Goal: Task Accomplishment & Management: Use online tool/utility

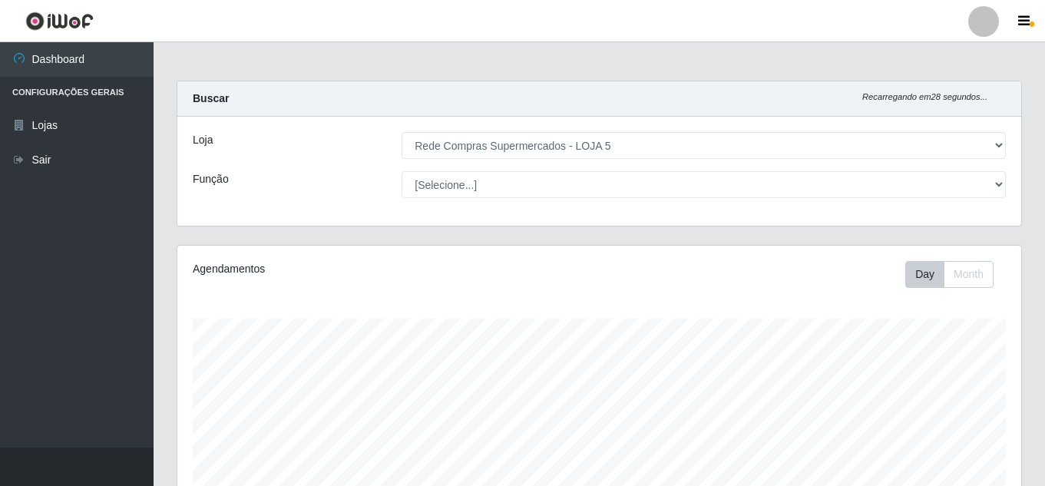
select select "397"
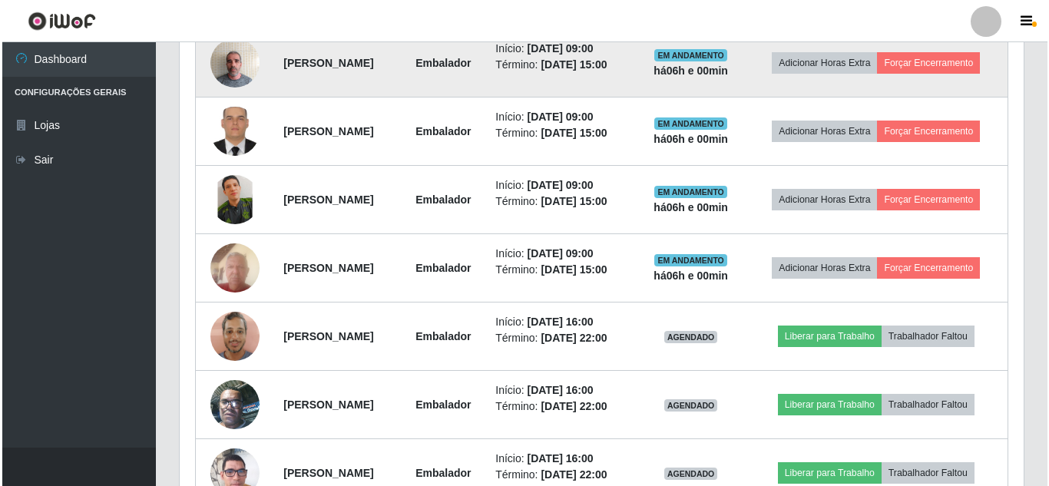
scroll to position [319, 844]
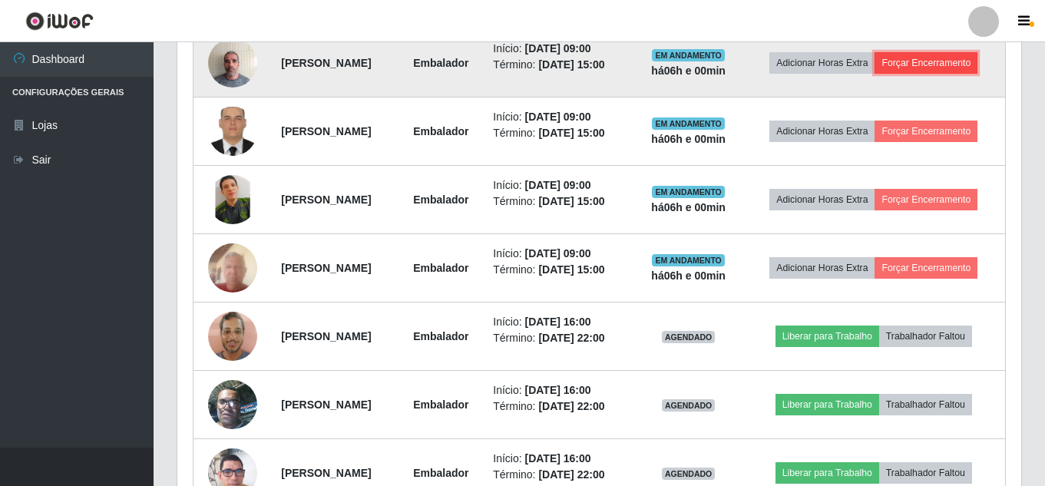
click at [909, 74] on button "Forçar Encerramento" at bounding box center [926, 63] width 103 height 22
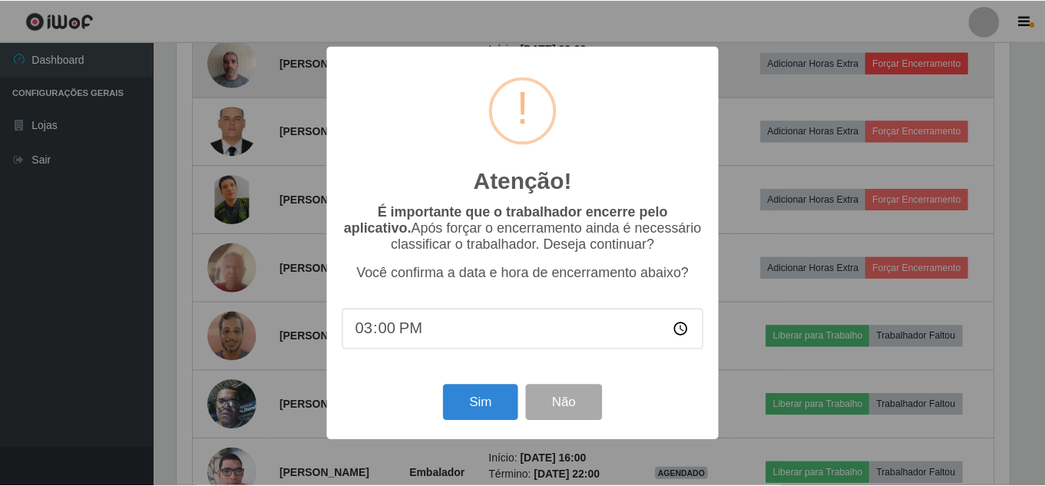
scroll to position [319, 836]
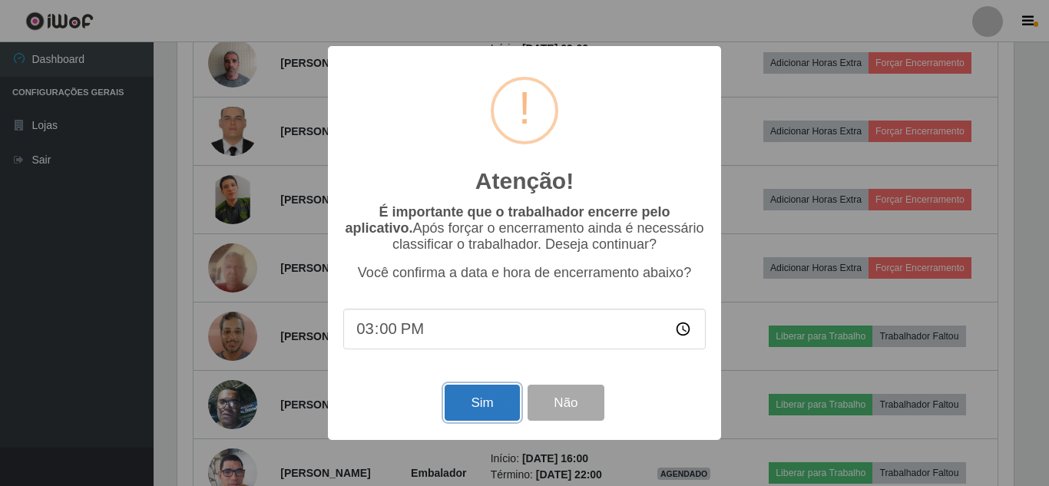
click at [488, 408] on button "Sim" at bounding box center [482, 403] width 75 height 36
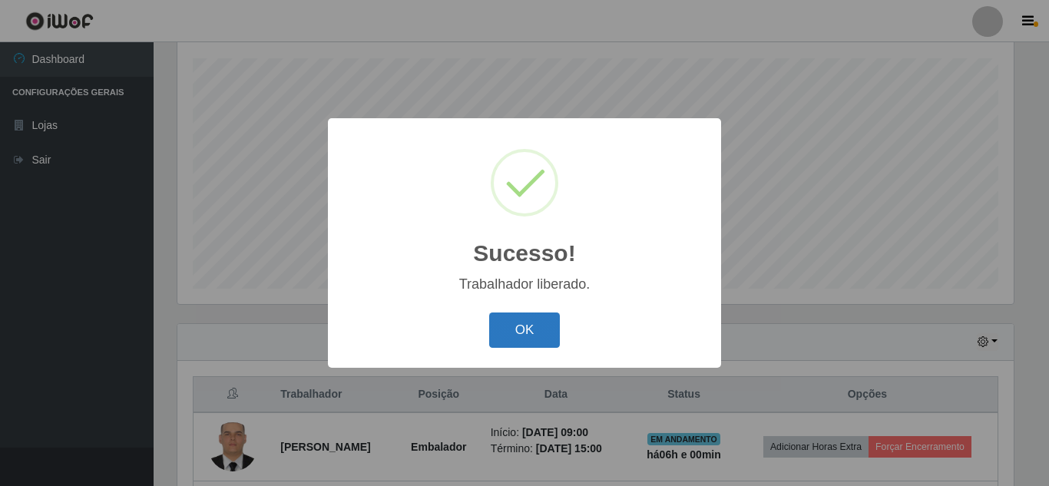
click at [539, 336] on button "OK" at bounding box center [524, 331] width 71 height 36
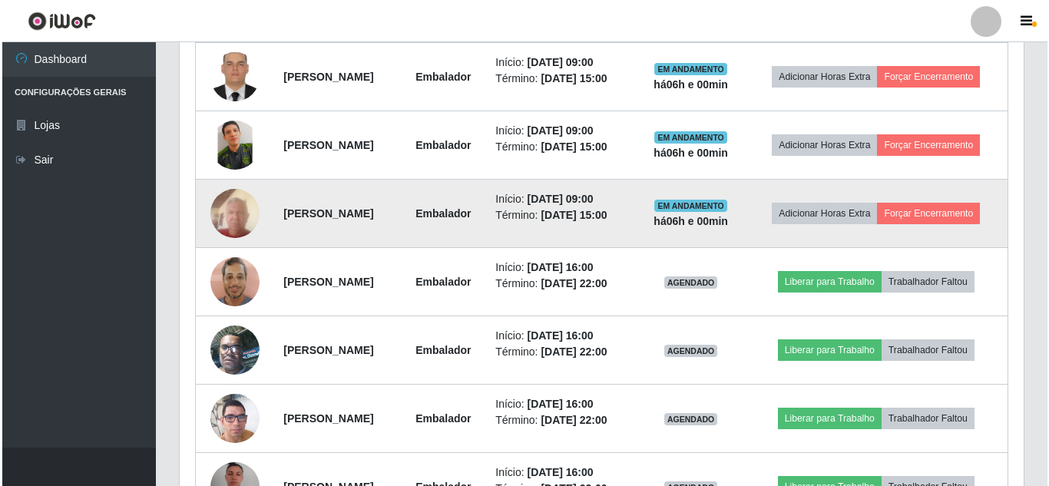
scroll to position [644, 0]
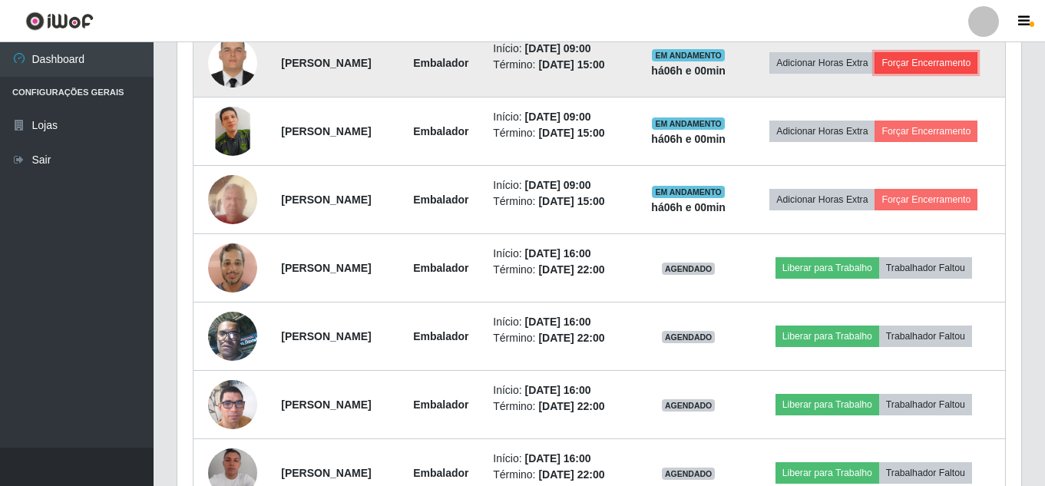
click at [929, 74] on button "Forçar Encerramento" at bounding box center [926, 63] width 103 height 22
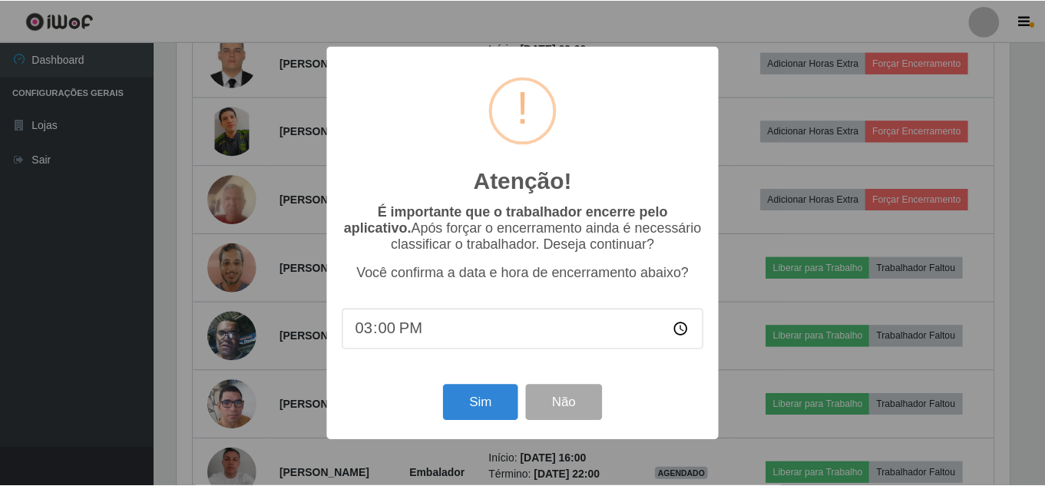
scroll to position [319, 836]
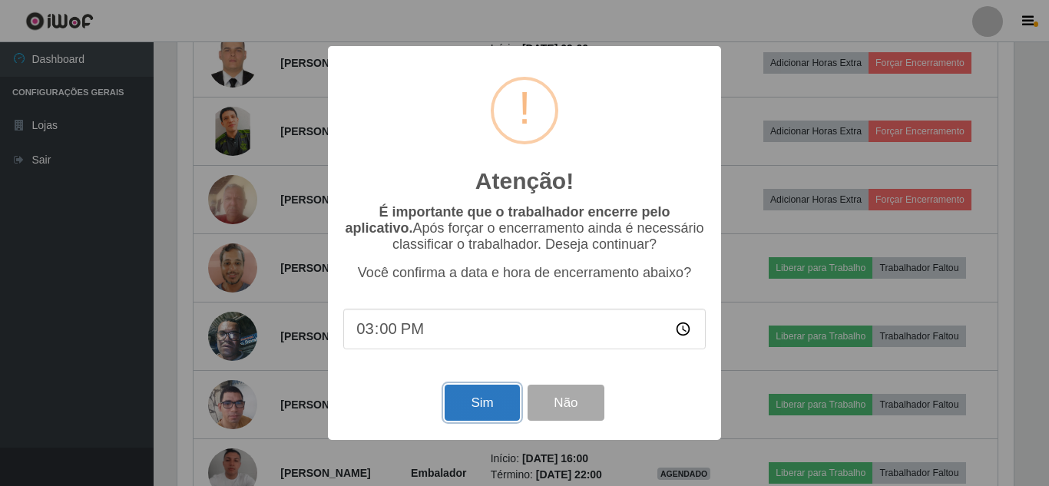
click at [478, 415] on button "Sim" at bounding box center [482, 403] width 75 height 36
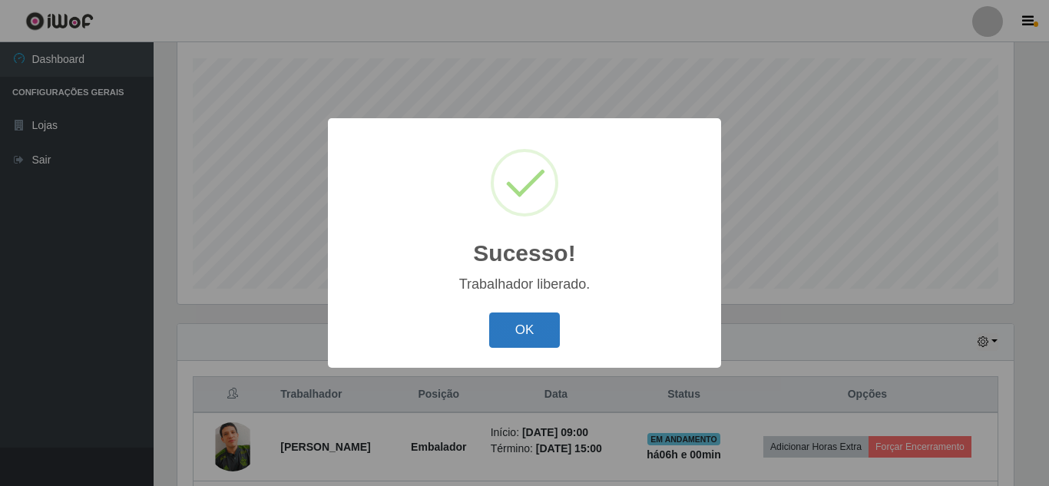
click at [546, 336] on button "OK" at bounding box center [524, 331] width 71 height 36
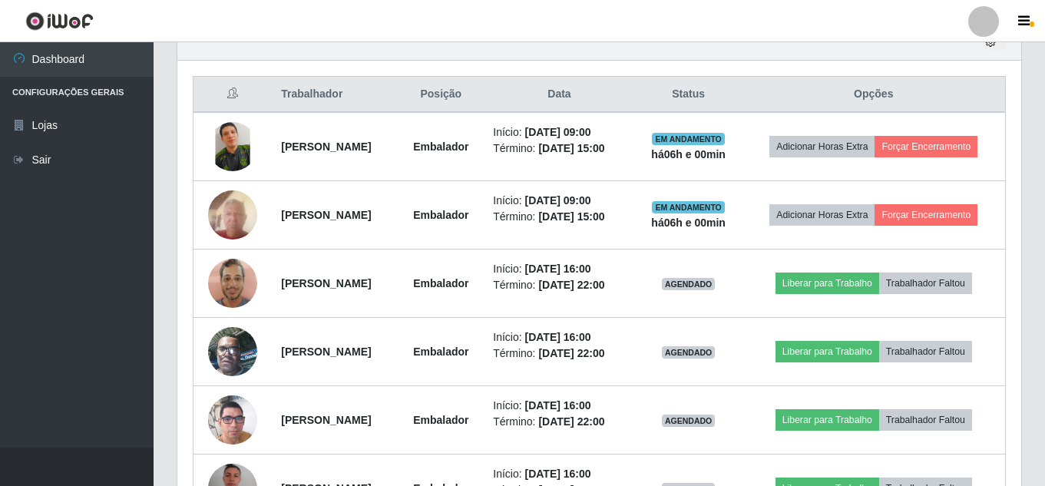
scroll to position [568, 0]
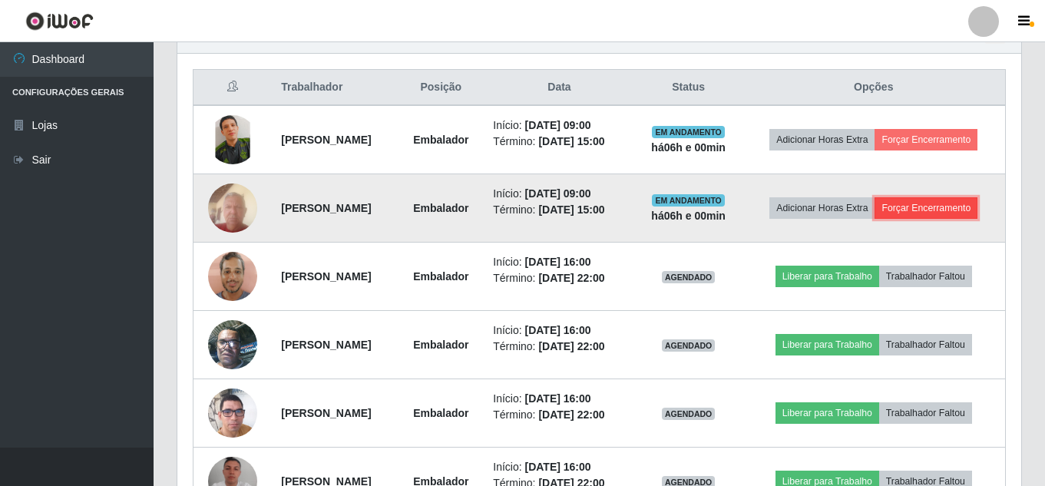
click at [877, 219] on button "Forçar Encerramento" at bounding box center [926, 208] width 103 height 22
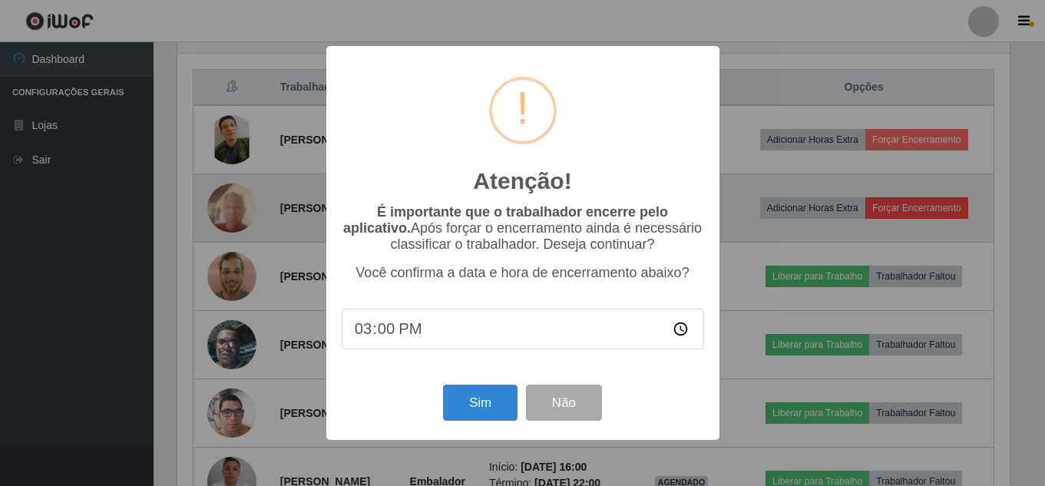
scroll to position [319, 836]
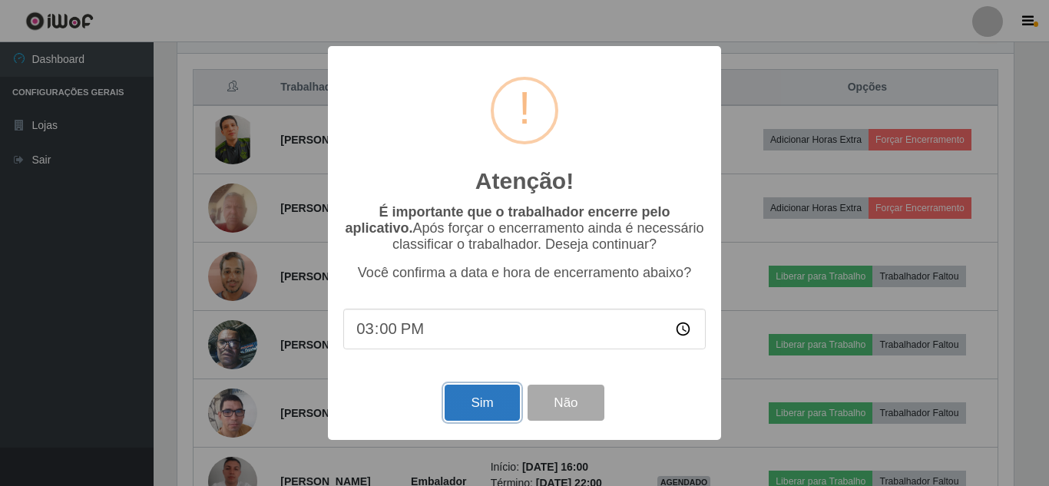
click at [475, 401] on button "Sim" at bounding box center [482, 403] width 75 height 36
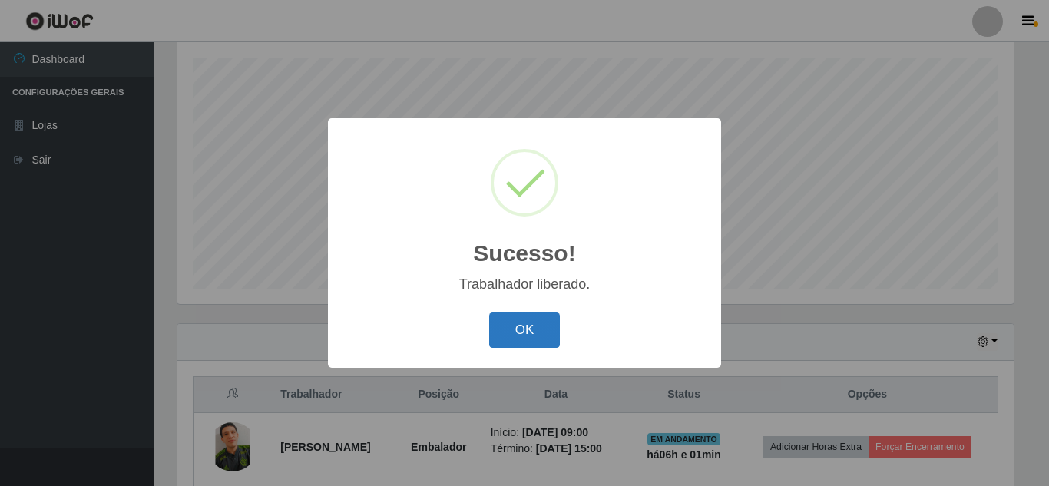
click at [518, 342] on button "OK" at bounding box center [524, 331] width 71 height 36
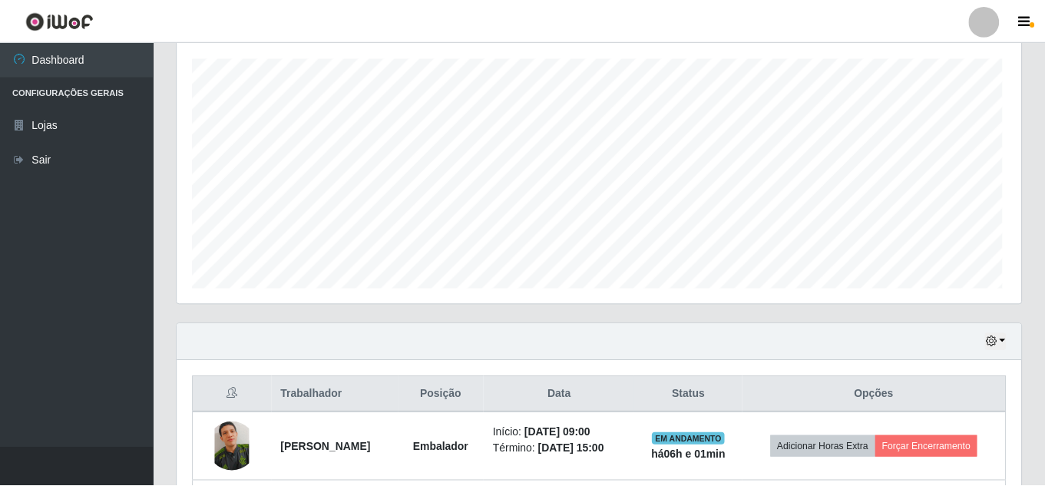
scroll to position [0, 0]
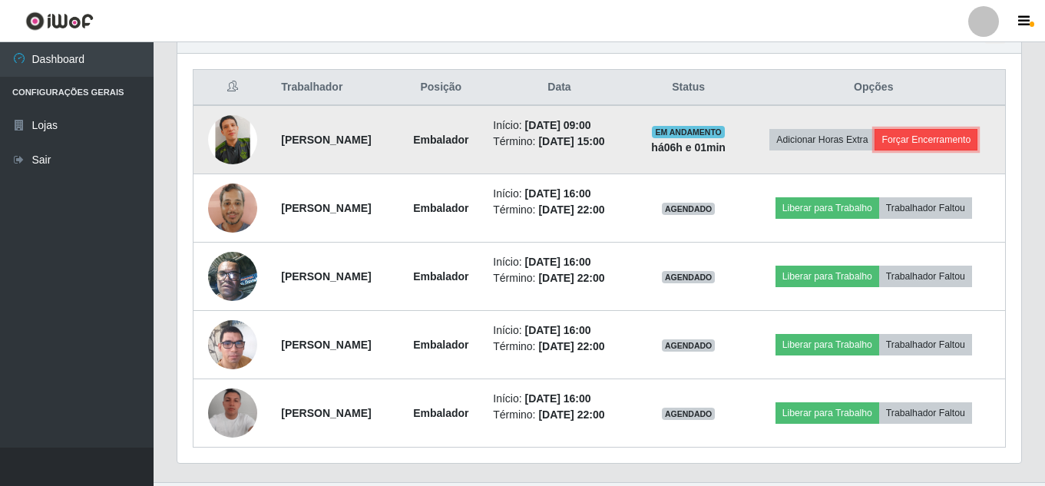
click at [888, 151] on button "Forçar Encerramento" at bounding box center [926, 140] width 103 height 22
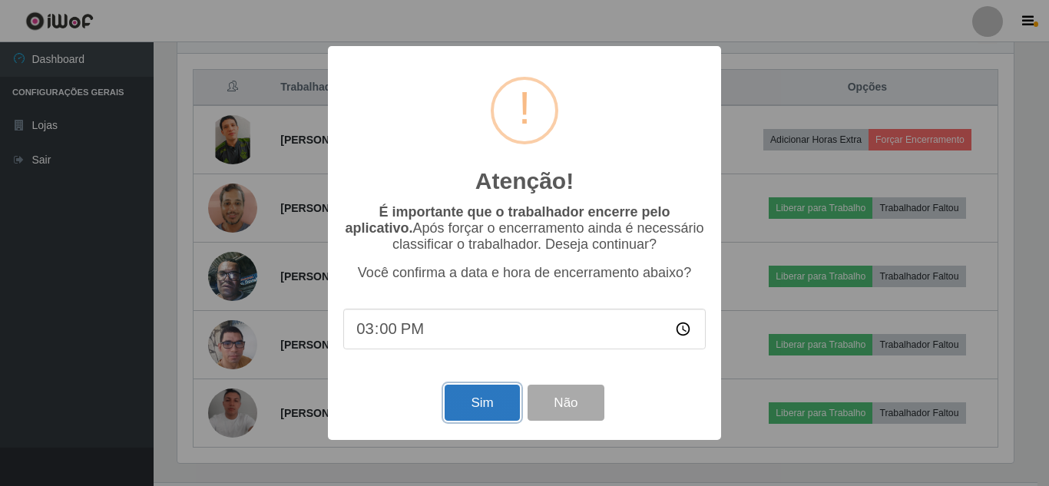
click at [465, 401] on button "Sim" at bounding box center [482, 403] width 75 height 36
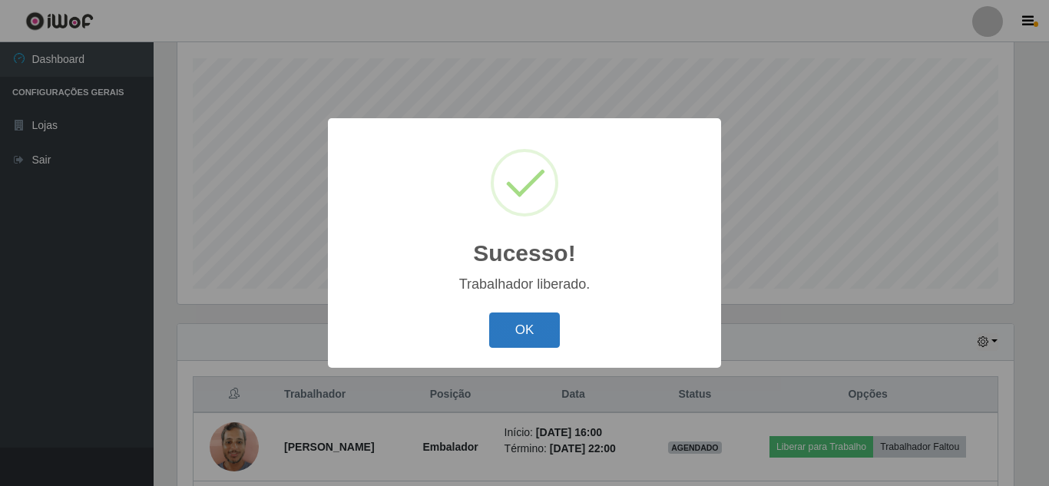
click at [554, 333] on button "OK" at bounding box center [524, 331] width 71 height 36
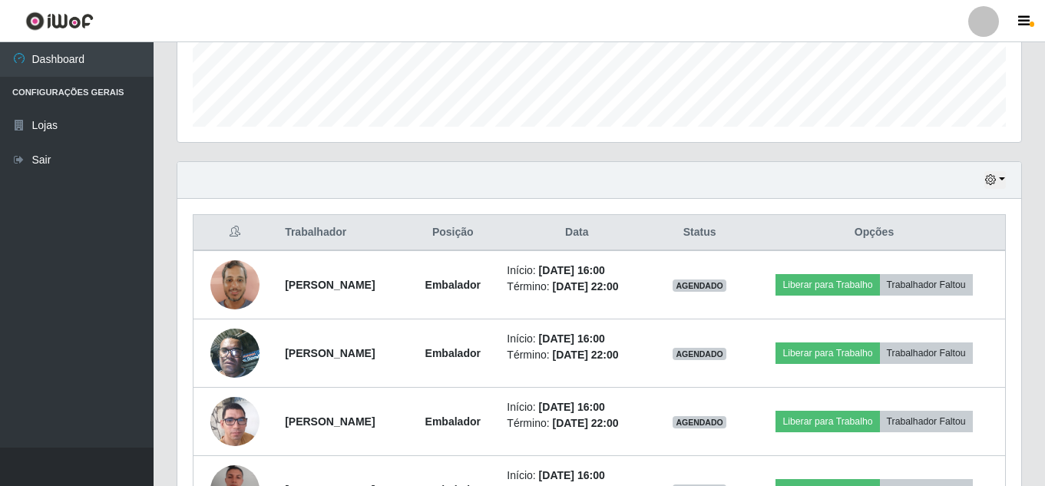
scroll to position [227, 0]
